Goal: Browse casually: Explore the website without a specific task or goal

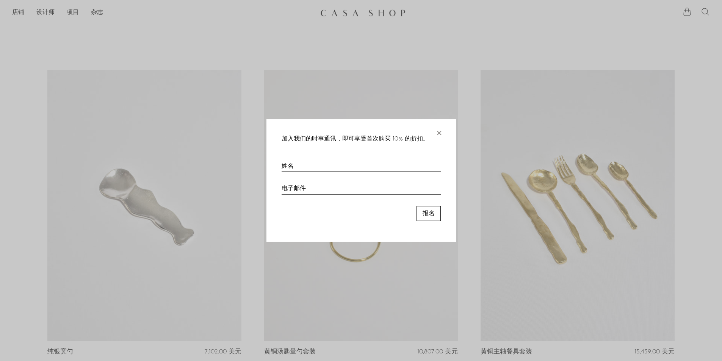
click at [437, 133] on font "×" at bounding box center [439, 130] width 8 height 15
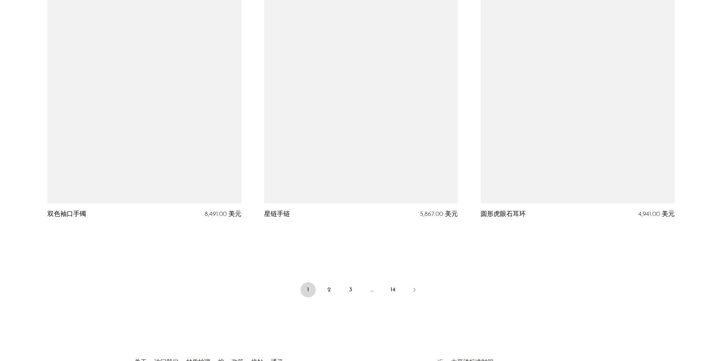
scroll to position [3542, 0]
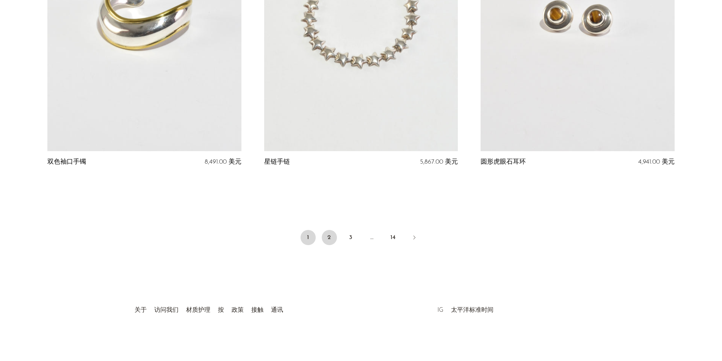
click at [333, 234] on link "2" at bounding box center [329, 237] width 15 height 15
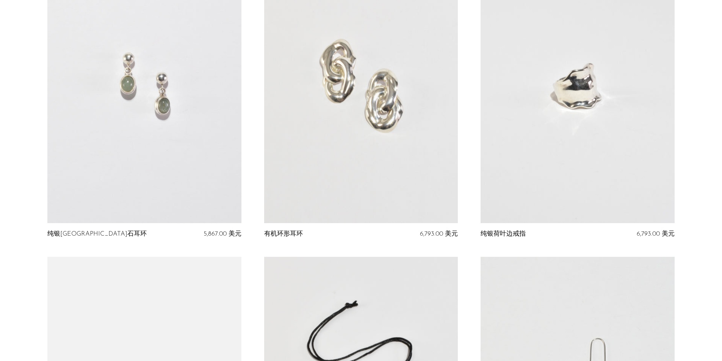
scroll to position [644, 0]
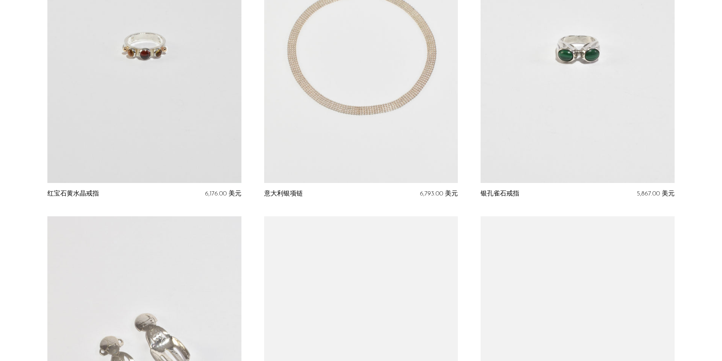
scroll to position [1364, 0]
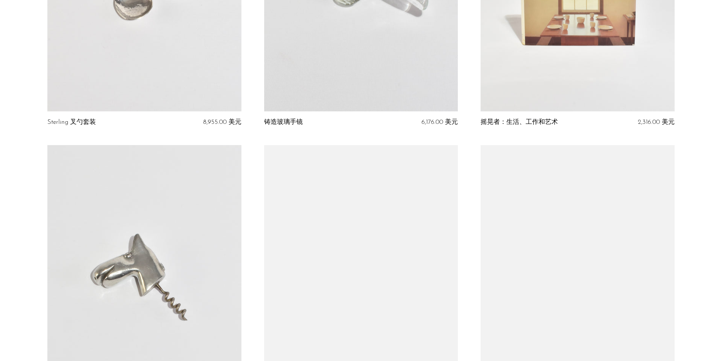
scroll to position [1894, 0]
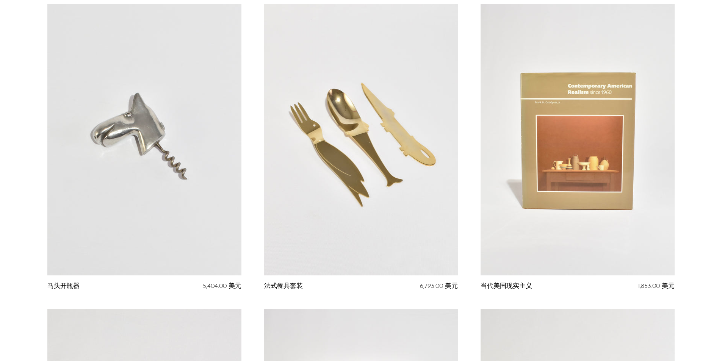
click at [696, 248] on section "海玻璃吊坠项链 5,867.00 美元 石榴石球形耳环 售罄 圆形珍珠贝母戒指 5,867.00 美元 纯银东陵石耳环" at bounding box center [361, 4] width 722 height 3657
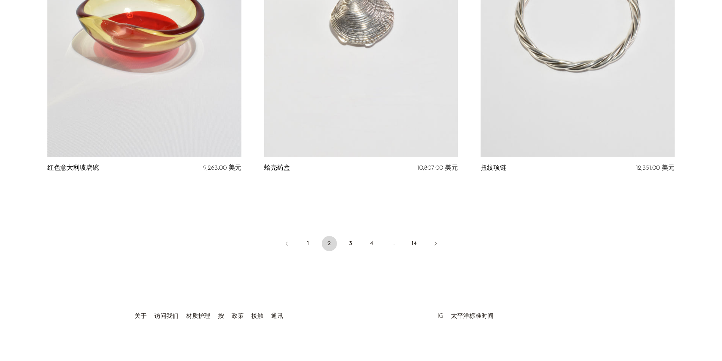
scroll to position [3542, 0]
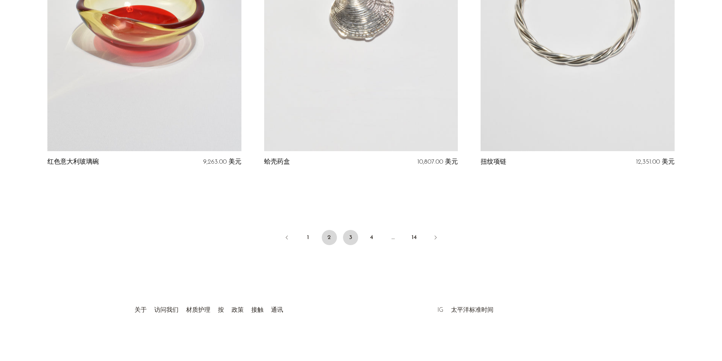
click at [350, 237] on font "3" at bounding box center [350, 237] width 3 height 6
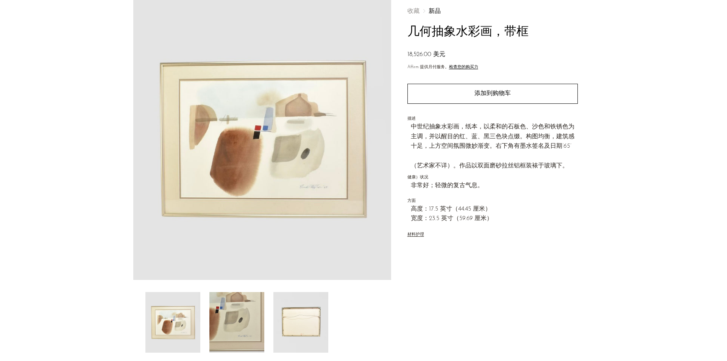
scroll to position [76, 0]
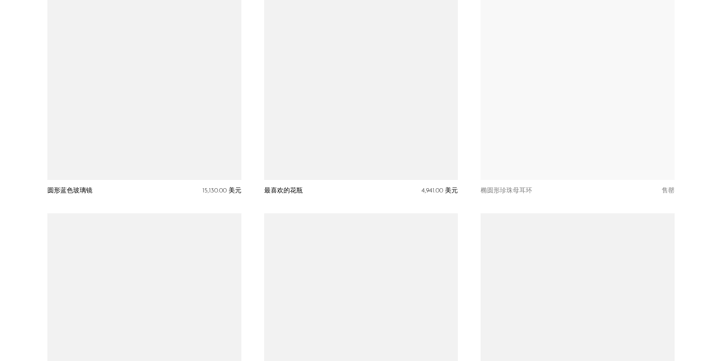
scroll to position [871, 0]
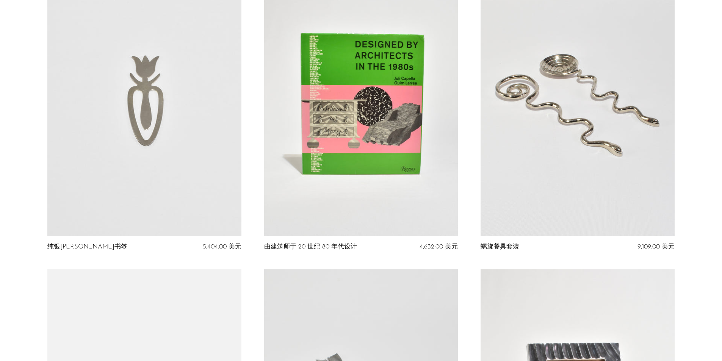
scroll to position [2046, 0]
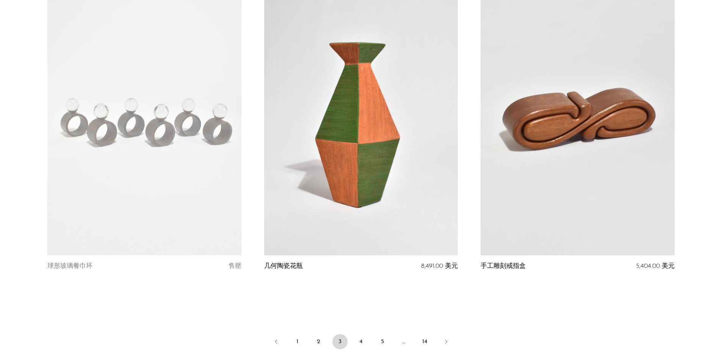
scroll to position [3542, 0]
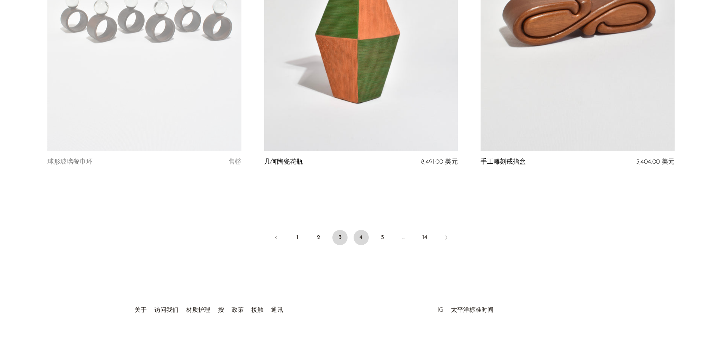
click at [358, 234] on link "4" at bounding box center [360, 237] width 15 height 15
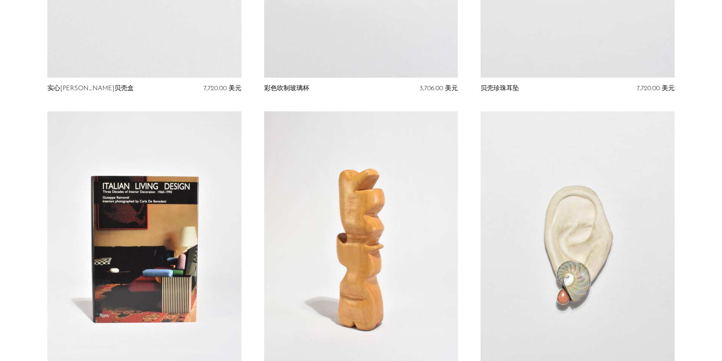
scroll to position [568, 0]
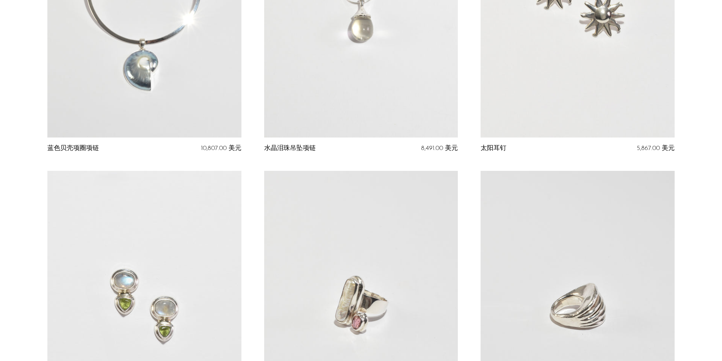
scroll to position [3523, 0]
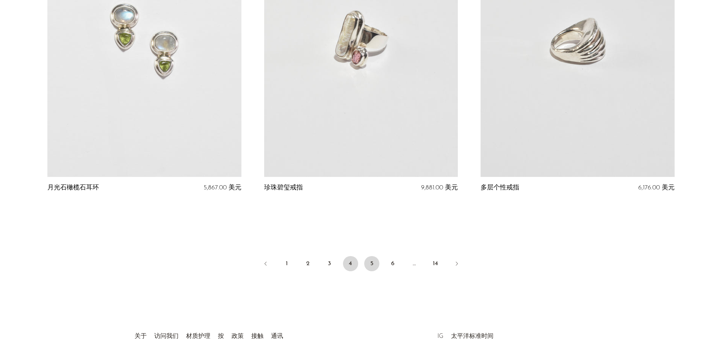
click at [368, 256] on link "5" at bounding box center [371, 263] width 15 height 15
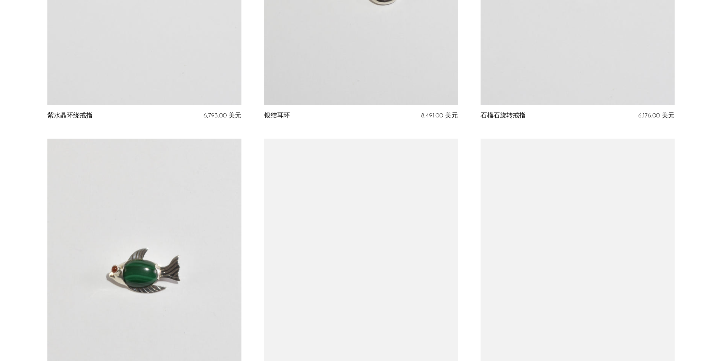
scroll to position [2690, 0]
